Goal: Transaction & Acquisition: Download file/media

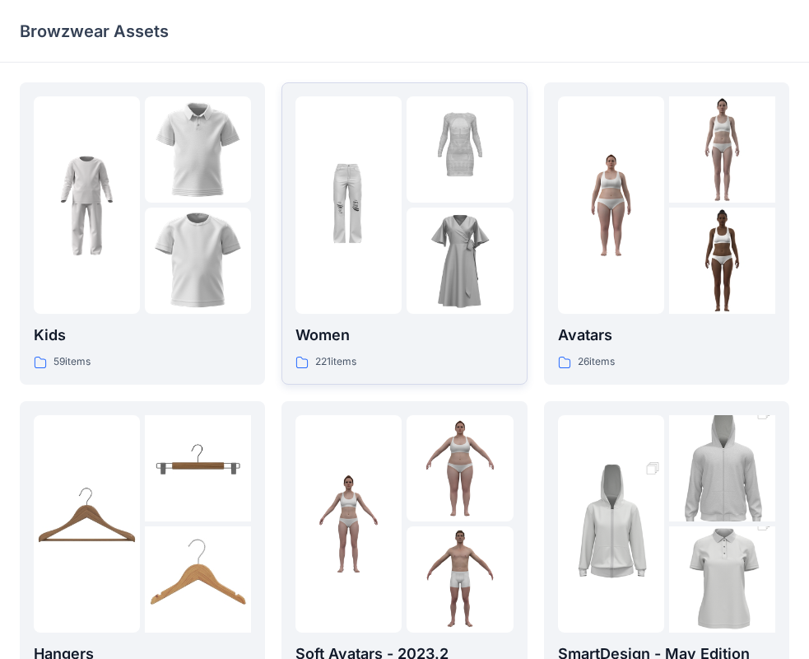
click at [408, 282] on img at bounding box center [460, 260] width 106 height 106
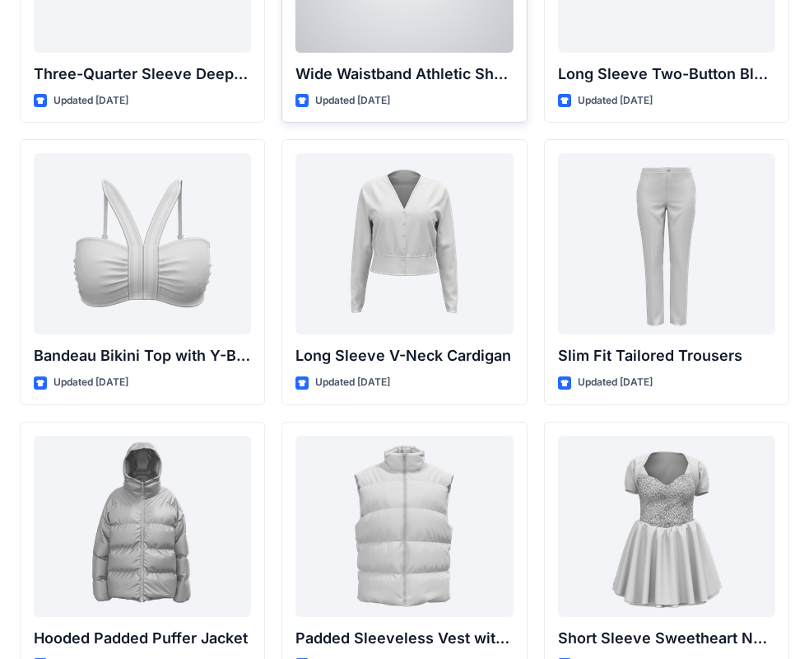
scroll to position [1742, 0]
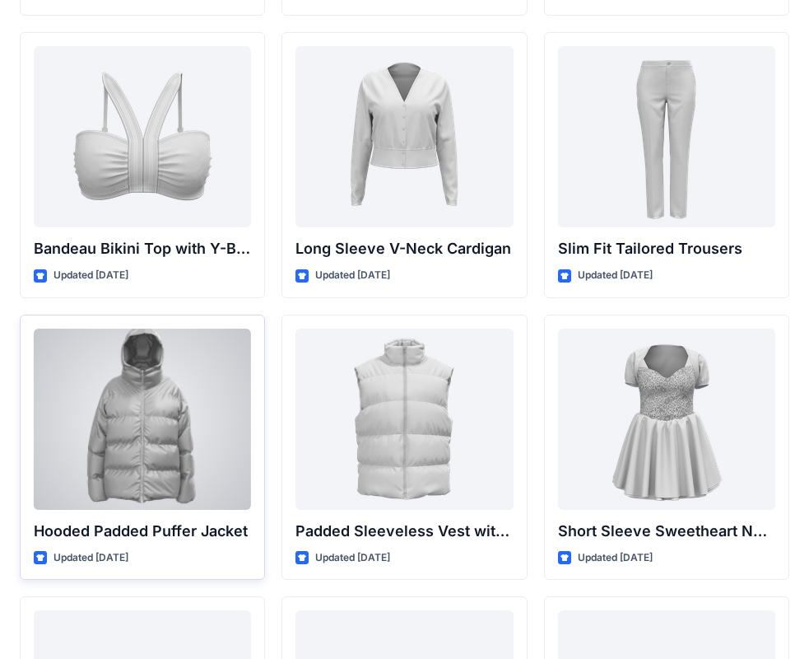
click at [193, 402] on div at bounding box center [142, 418] width 217 height 181
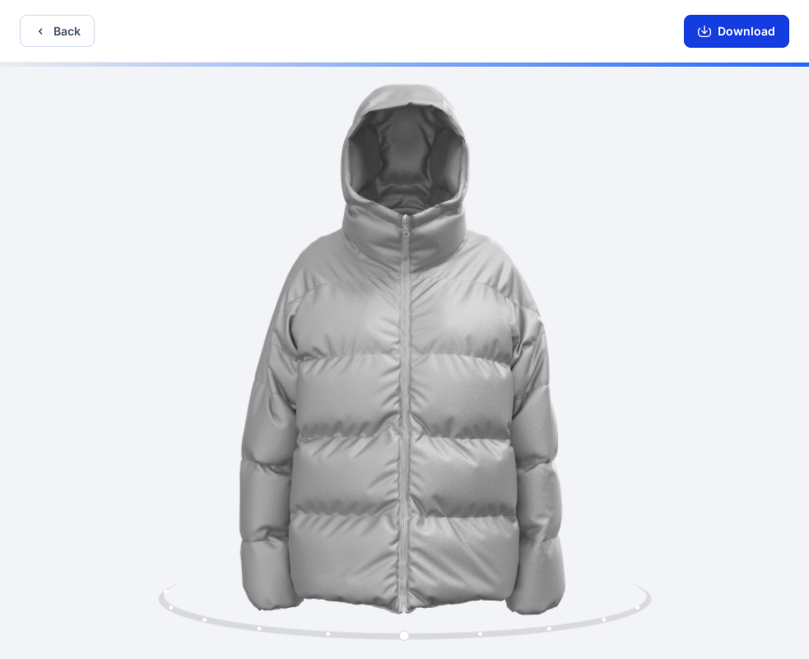
click at [730, 43] on button "Download" at bounding box center [736, 31] width 105 height 33
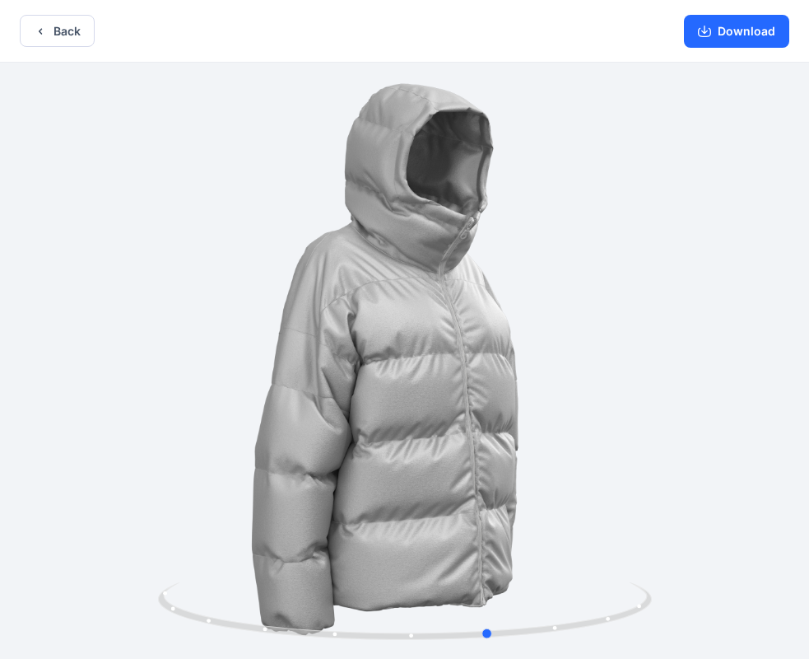
drag, startPoint x: 416, startPoint y: 415, endPoint x: 493, endPoint y: 436, distance: 80.3
click at [493, 436] on div at bounding box center [404, 362] width 809 height 599
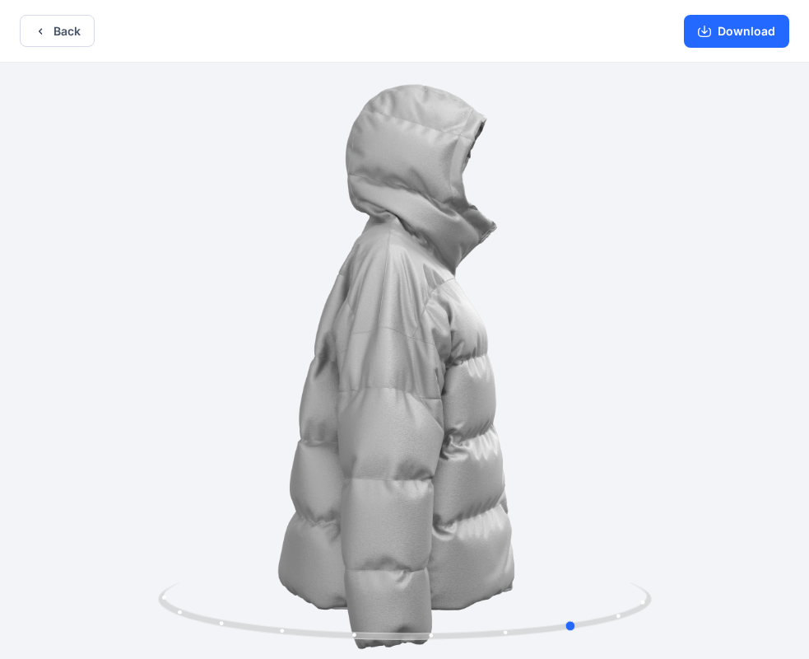
drag, startPoint x: 410, startPoint y: 484, endPoint x: 497, endPoint y: 482, distance: 87.3
click at [497, 483] on div at bounding box center [404, 362] width 809 height 599
drag, startPoint x: 401, startPoint y: 447, endPoint x: 477, endPoint y: 463, distance: 77.3
click at [476, 463] on div at bounding box center [404, 362] width 809 height 599
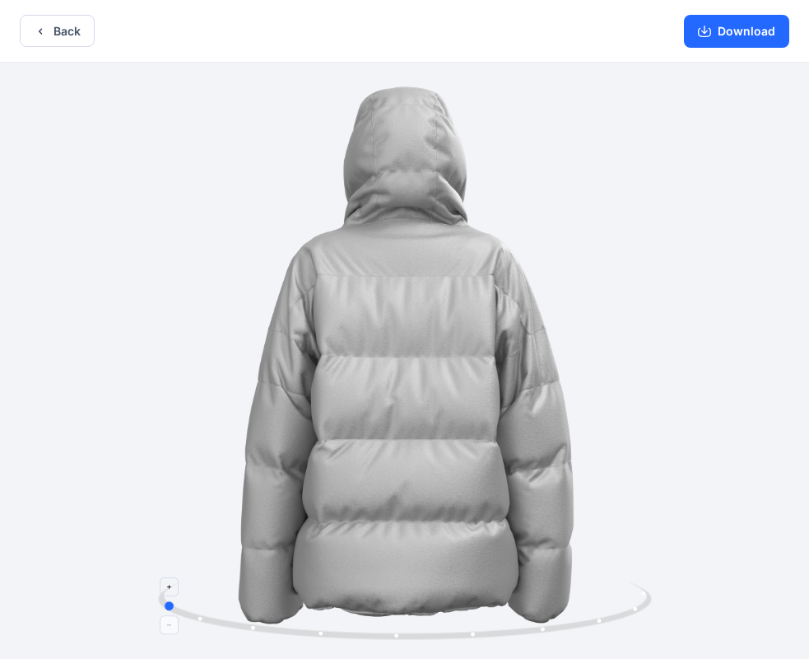
click at [398, 636] on circle at bounding box center [397, 635] width 4 height 4
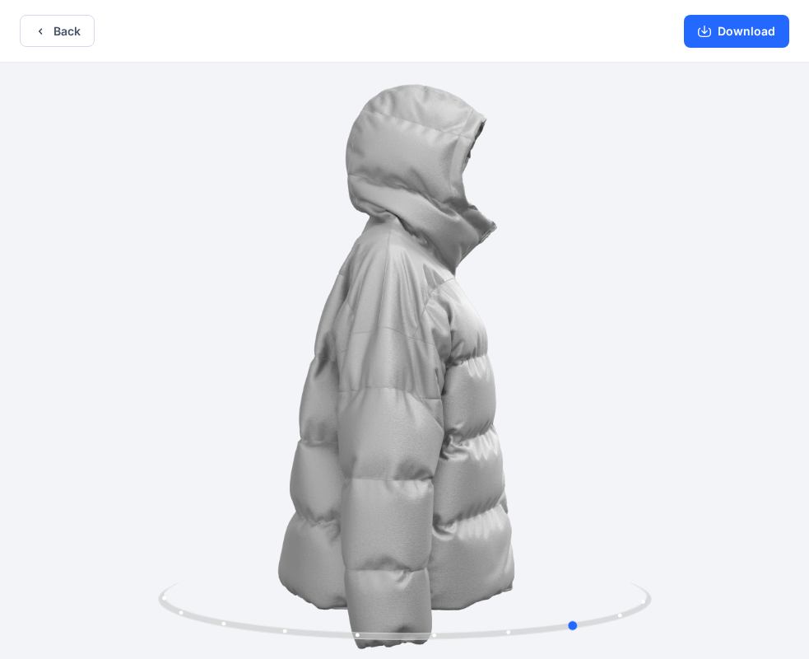
drag, startPoint x: 398, startPoint y: 640, endPoint x: 822, endPoint y: 644, distance: 424.8
click at [809, 655] on html "Back Download Version History" at bounding box center [404, 331] width 809 height 662
